Goal: Task Accomplishment & Management: Manage account settings

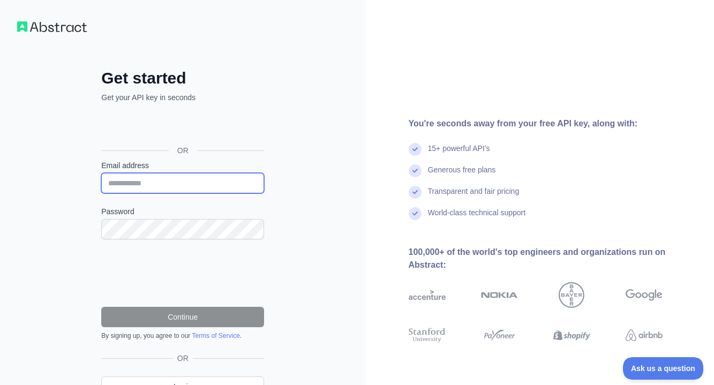
click at [182, 176] on input "Email address" at bounding box center [182, 183] width 163 height 20
type input "**********"
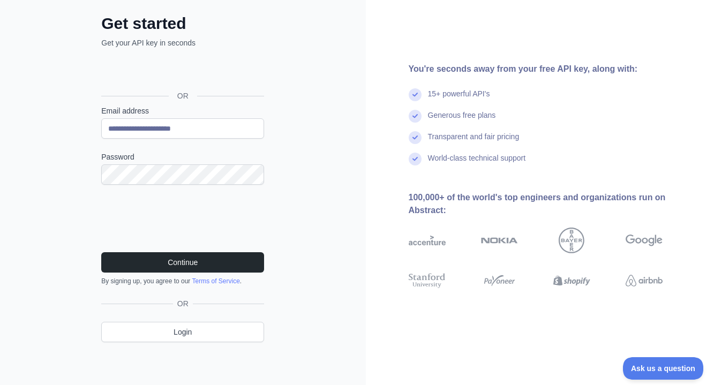
scroll to position [54, 0]
click at [219, 259] on button "Continue" at bounding box center [182, 263] width 163 height 20
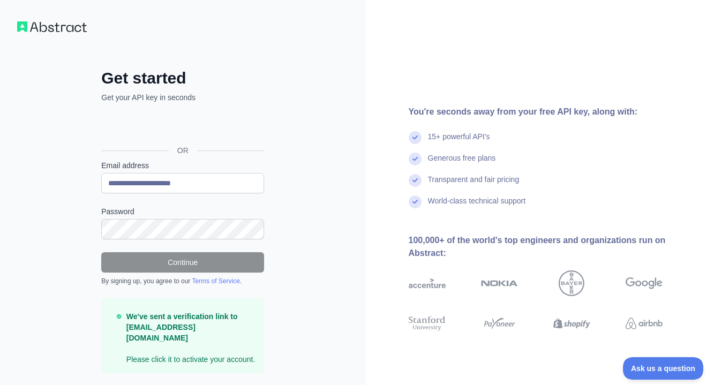
scroll to position [0, 0]
click at [228, 334] on p "We've sent a verification link to phanh04032005@gmail.com Please click it to ac…" at bounding box center [190, 338] width 129 height 54
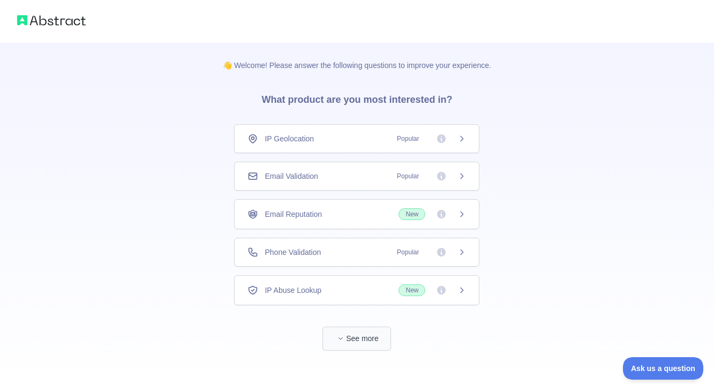
click at [339, 332] on button "See more" at bounding box center [356, 339] width 69 height 24
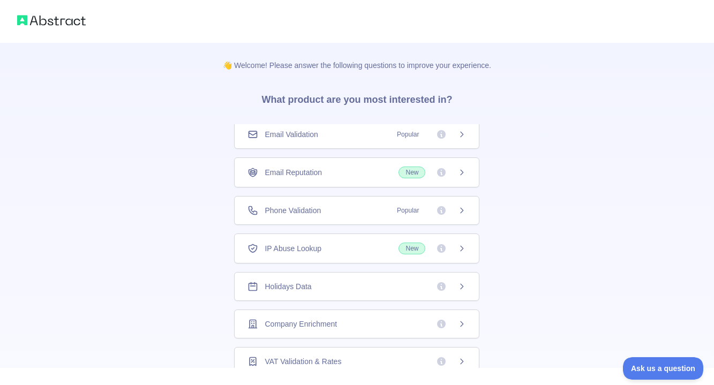
click at [76, 19] on img at bounding box center [51, 20] width 69 height 15
click at [374, 183] on div "Email Reputation New" at bounding box center [356, 172] width 245 height 30
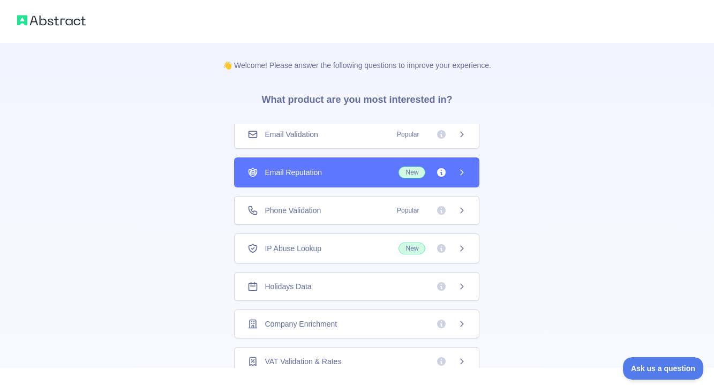
click at [374, 183] on div "👋 Welcome! Please answer the following questions to improve your experience. Wh…" at bounding box center [357, 192] width 714 height 385
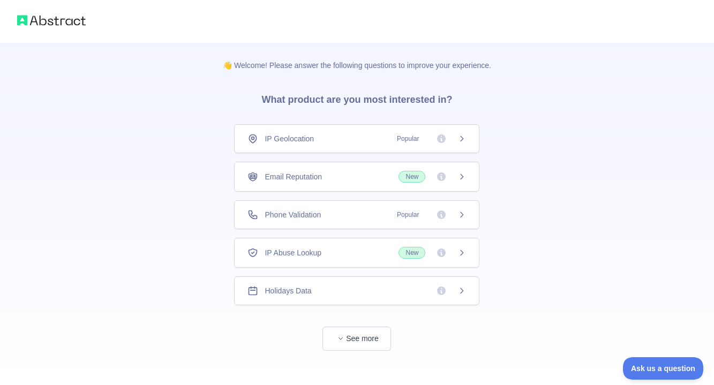
click at [321, 128] on div "IP Geolocation Popular" at bounding box center [356, 138] width 245 height 29
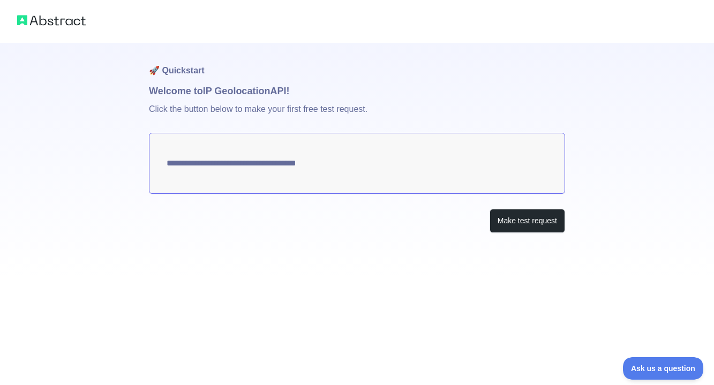
type textarea "**********"
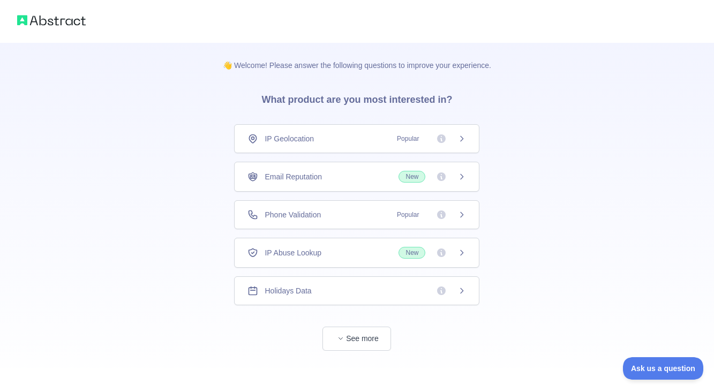
click at [343, 181] on div "Email Reputation New" at bounding box center [356, 177] width 218 height 12
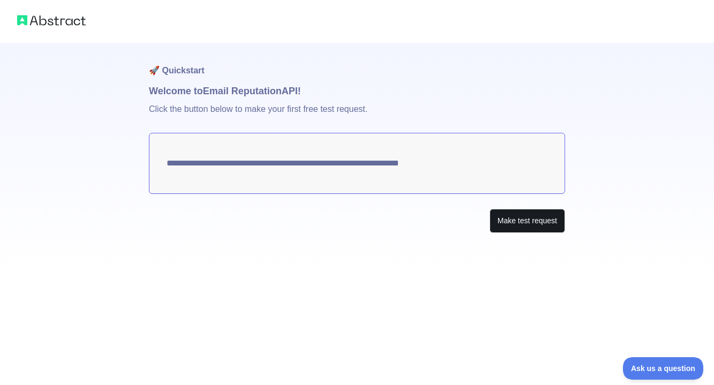
click at [522, 223] on button "Make test request" at bounding box center [526, 221] width 75 height 24
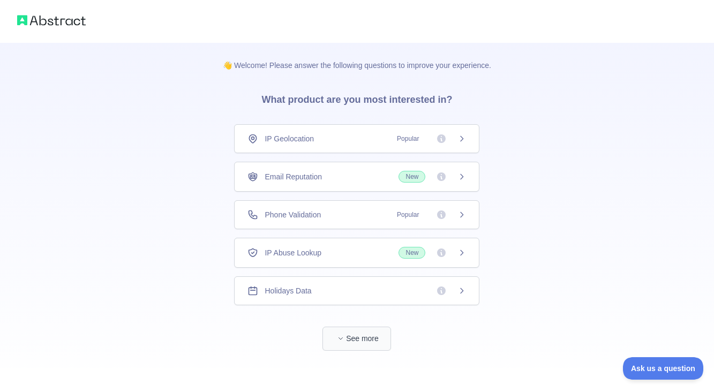
click at [360, 337] on button "See more" at bounding box center [356, 339] width 69 height 24
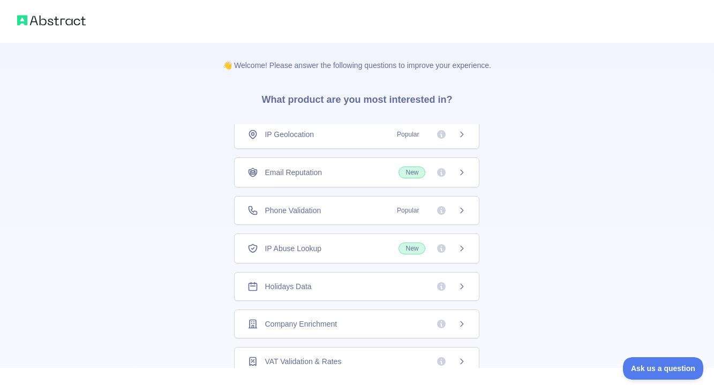
scroll to position [4, 0]
click at [374, 102] on h3 "What product are you most interested in?" at bounding box center [356, 98] width 225 height 54
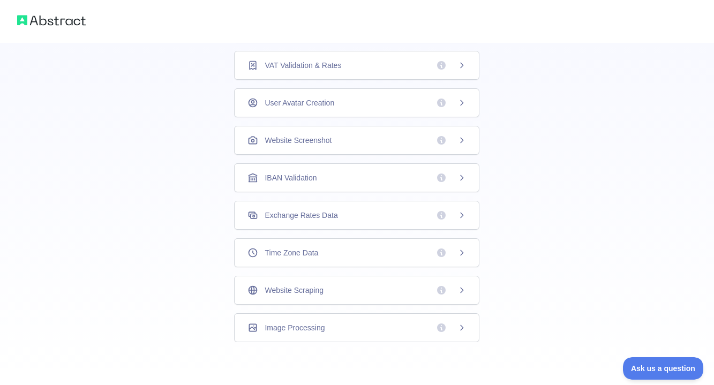
scroll to position [296, 0]
click at [391, 292] on div "Website Scraping" at bounding box center [356, 290] width 218 height 11
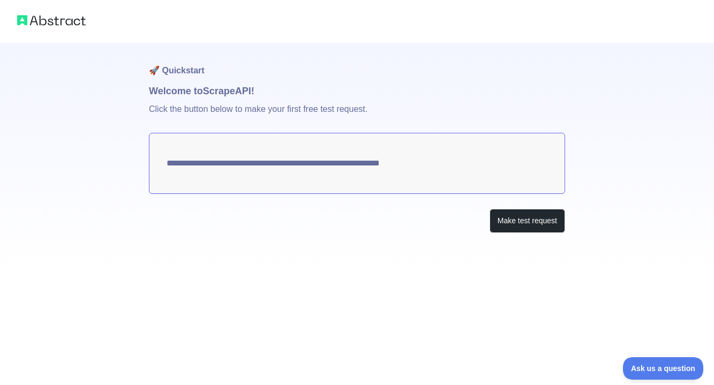
scroll to position [9, 0]
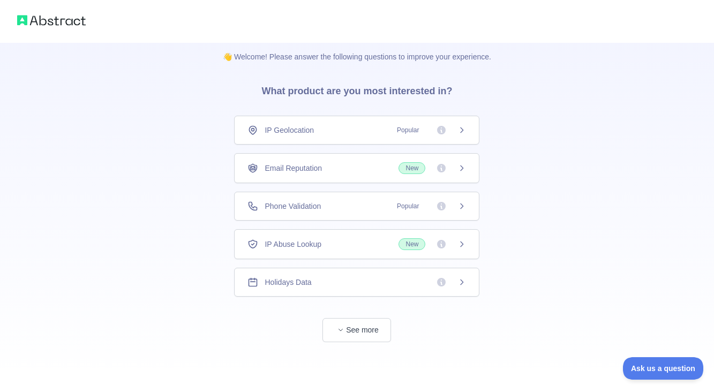
click at [419, 92] on h3 "What product are you most interested in?" at bounding box center [356, 89] width 225 height 54
click at [414, 240] on span "New" at bounding box center [411, 244] width 27 height 12
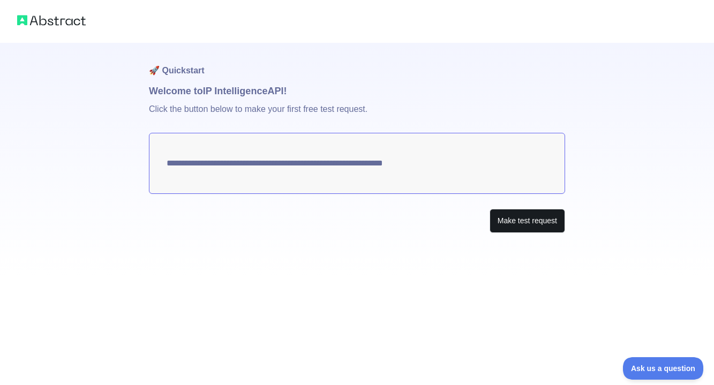
click at [533, 223] on button "Make test request" at bounding box center [526, 221] width 75 height 24
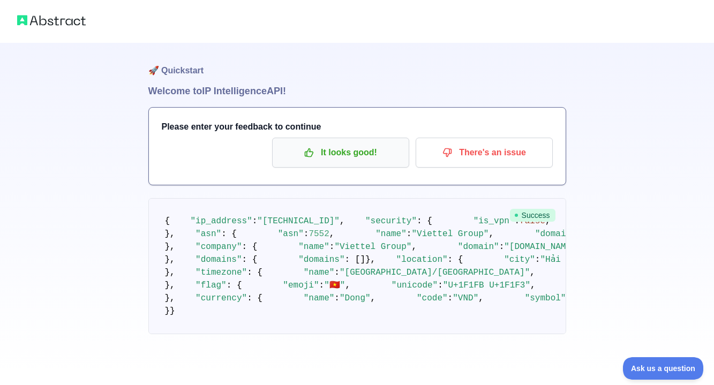
click at [350, 154] on p "It looks good!" at bounding box center [340, 152] width 121 height 18
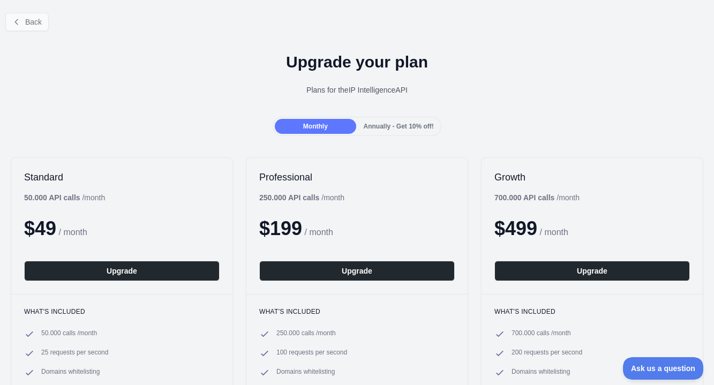
click at [27, 26] on button "Back" at bounding box center [26, 22] width 43 height 18
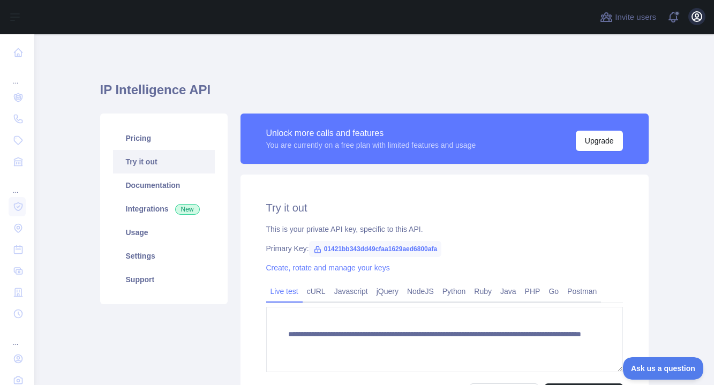
click at [696, 13] on icon "button" at bounding box center [696, 16] width 13 height 13
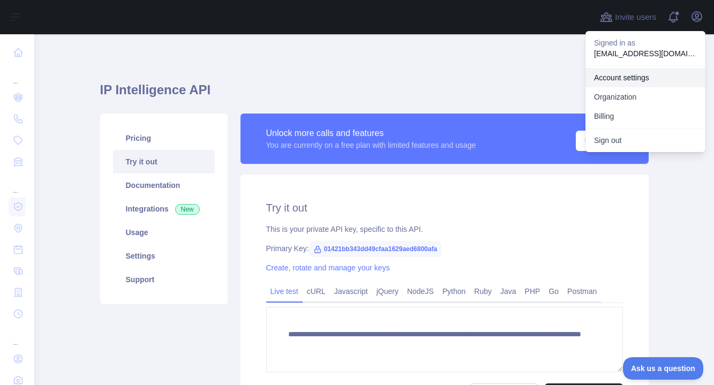
click at [640, 73] on link "Account settings" at bounding box center [645, 77] width 120 height 19
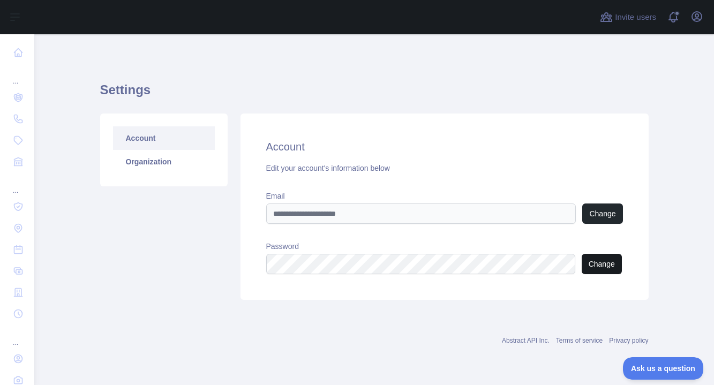
click at [596, 266] on button "Change" at bounding box center [601, 264] width 40 height 20
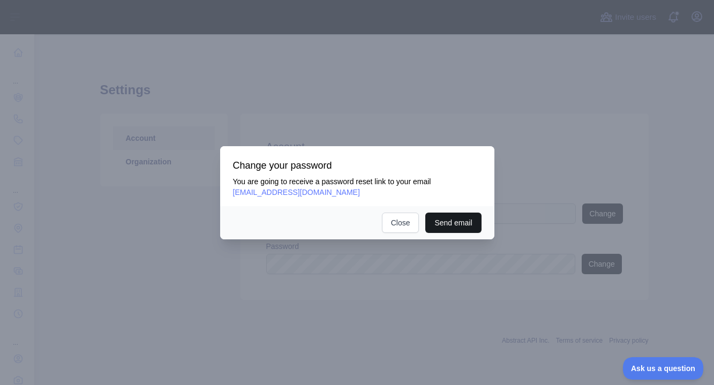
click at [439, 224] on button "Send email" at bounding box center [453, 223] width 56 height 20
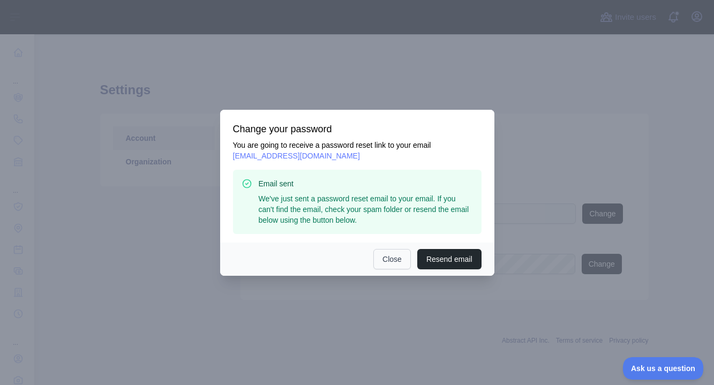
click at [399, 258] on button "Close" at bounding box center [391, 259] width 37 height 20
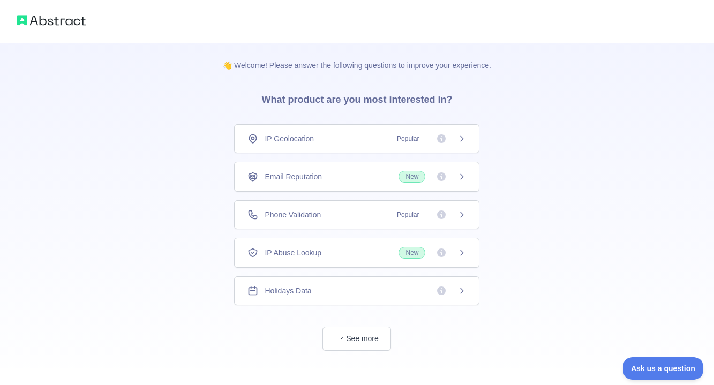
click at [414, 143] on span "Popular" at bounding box center [407, 138] width 35 height 11
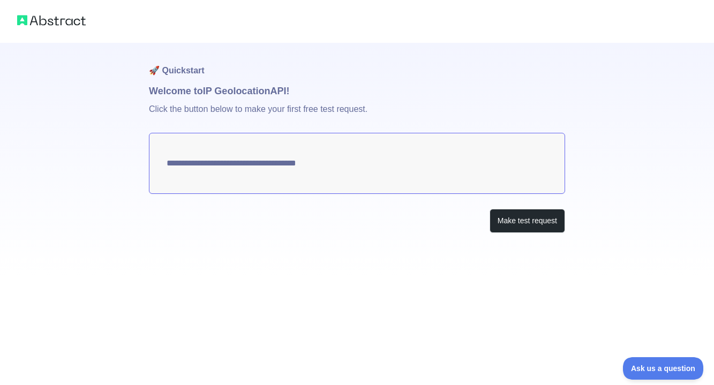
type textarea "**********"
click at [524, 229] on button "Make test request" at bounding box center [526, 221] width 75 height 24
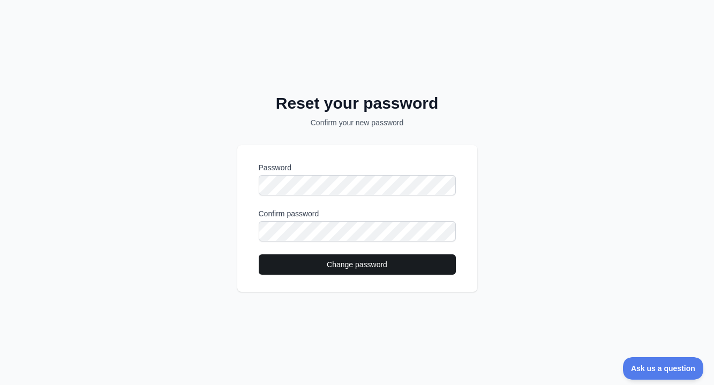
click at [371, 268] on button "Change password" at bounding box center [357, 264] width 197 height 20
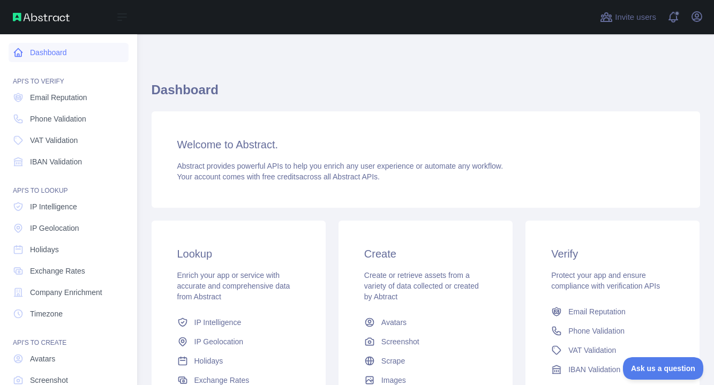
click at [29, 58] on link "Dashboard" at bounding box center [69, 52] width 120 height 19
click at [17, 56] on icon at bounding box center [18, 53] width 8 height 8
click at [56, 51] on link "Dashboard" at bounding box center [69, 52] width 120 height 19
click at [82, 213] on link "IP Intelligence" at bounding box center [69, 206] width 120 height 19
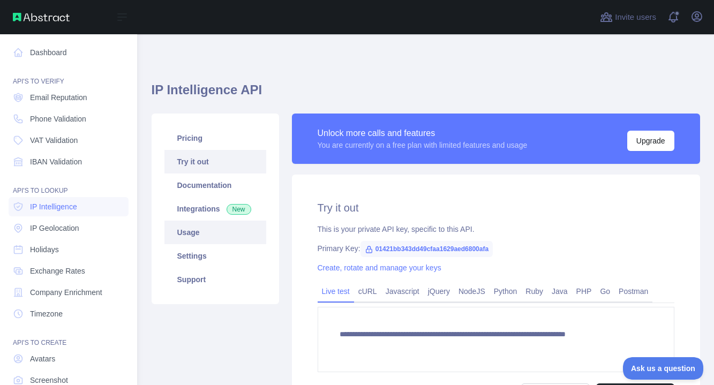
type textarea "**********"
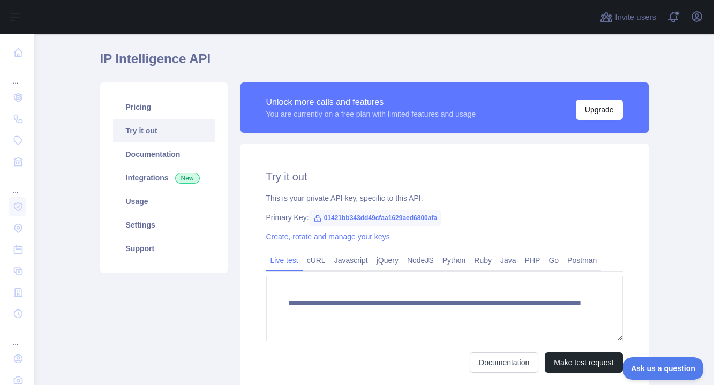
scroll to position [32, 0]
drag, startPoint x: 451, startPoint y: 216, endPoint x: 326, endPoint y: 217, distance: 125.8
click at [326, 217] on span "01421bb343dd49cfaa1629aed6800afa" at bounding box center [375, 217] width 133 height 16
copy span "01421bb343dd49cfaa1629aed6800afa"
click at [696, 19] on icon "button" at bounding box center [697, 17] width 10 height 10
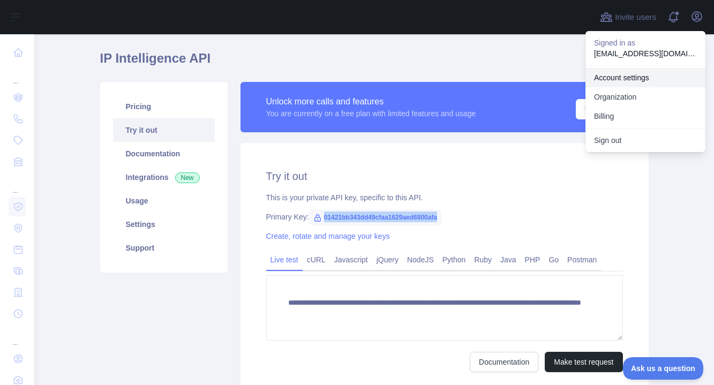
click at [630, 73] on link "Account settings" at bounding box center [645, 77] width 120 height 19
